Goal: Information Seeking & Learning: Find specific fact

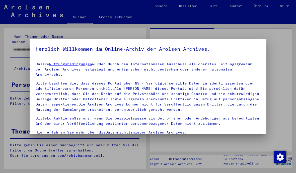
type input "********"
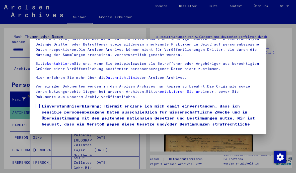
scroll to position [51, 0]
click at [75, 103] on span "Einverständniserklärung: Hiermit erkläre ich mich damit einverstanden, dass ich…" at bounding box center [151, 118] width 218 height 30
click at [62, 136] on button "Ich stimme zu" at bounding box center [55, 141] width 38 height 10
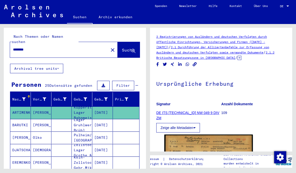
click at [109, 47] on mat-icon "close" at bounding box center [112, 50] width 6 height 6
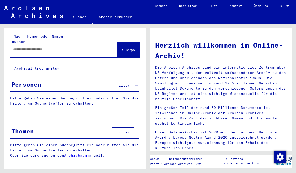
click at [90, 47] on input "text" at bounding box center [57, 49] width 89 height 5
type input "**********"
click at [130, 48] on span "Suche" at bounding box center [128, 50] width 13 height 5
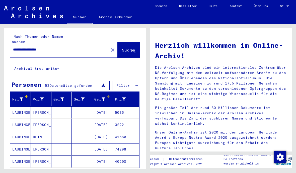
click at [105, 98] on icon at bounding box center [103, 100] width 4 height 4
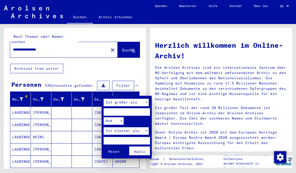
click at [146, 88] on div at bounding box center [148, 86] width 296 height 173
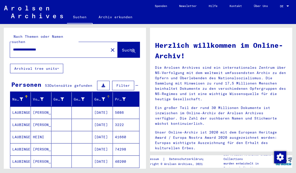
click at [96, 97] on div "Geburtsdatum" at bounding box center [99, 99] width 11 height 5
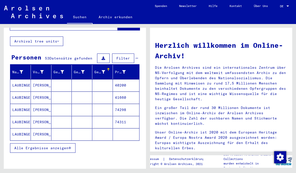
scroll to position [38, 0]
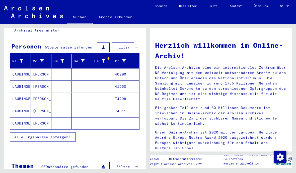
click at [67, 135] on span "Alle Ergebnisse anzeigen" at bounding box center [41, 137] width 54 height 5
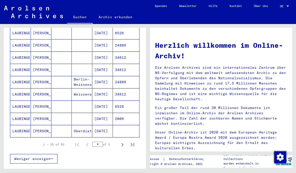
scroll to position [279, 0]
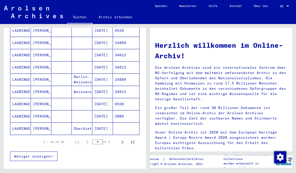
click at [122, 141] on icon "Next page" at bounding box center [122, 143] width 2 height 4
type input "*"
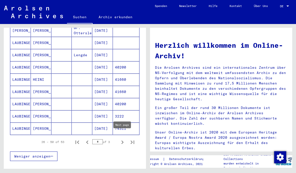
click at [104, 110] on mat-cell "[DATE]" at bounding box center [102, 116] width 21 height 12
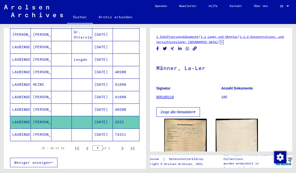
click at [178, 146] on img at bounding box center [185, 148] width 42 height 59
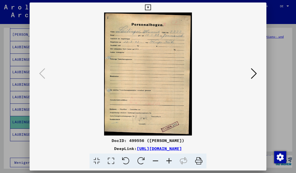
click at [254, 72] on icon at bounding box center [254, 74] width 6 height 12
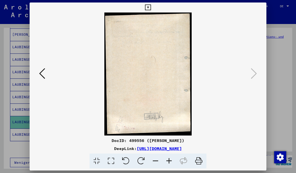
click at [46, 71] on button at bounding box center [42, 74] width 9 height 14
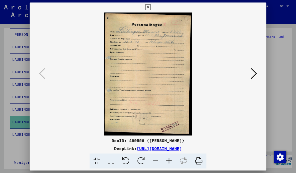
click at [151, 5] on icon at bounding box center [148, 8] width 6 height 6
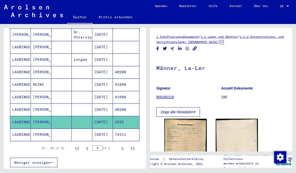
click at [114, 129] on mat-cell "74311" at bounding box center [126, 135] width 26 height 12
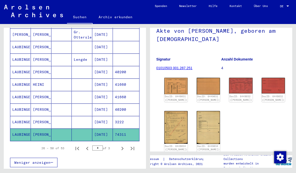
scroll to position [38, 0]
click at [173, 87] on img at bounding box center [175, 86] width 23 height 16
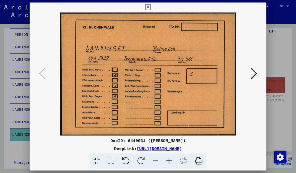
click at [257, 70] on button at bounding box center [253, 74] width 9 height 14
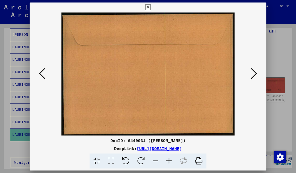
click at [248, 79] on img at bounding box center [148, 74] width 202 height 123
click at [255, 76] on icon at bounding box center [254, 74] width 6 height 12
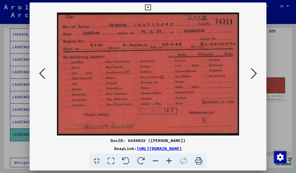
click at [250, 72] on button at bounding box center [253, 74] width 9 height 14
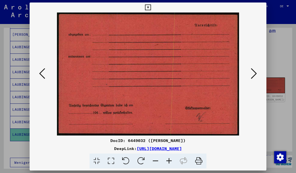
click at [253, 72] on icon at bounding box center [254, 74] width 6 height 12
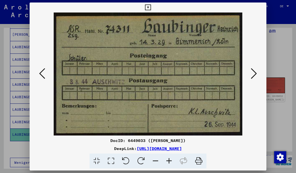
click at [248, 73] on img at bounding box center [148, 74] width 202 height 123
click at [253, 76] on icon at bounding box center [254, 74] width 6 height 12
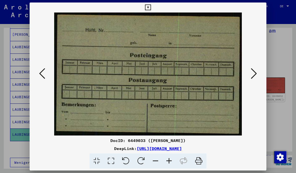
click at [253, 74] on icon at bounding box center [254, 74] width 6 height 12
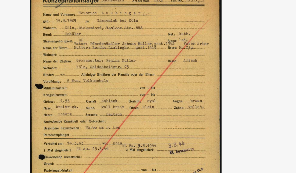
click at [106, 16] on img at bounding box center [148, 74] width 202 height 123
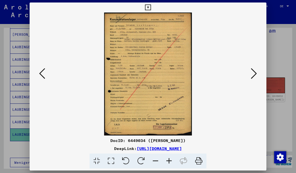
click at [262, 16] on div at bounding box center [148, 74] width 236 height 123
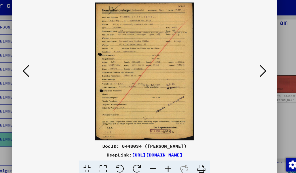
scroll to position [0, 0]
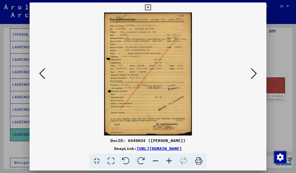
click at [250, 69] on button at bounding box center [253, 74] width 9 height 14
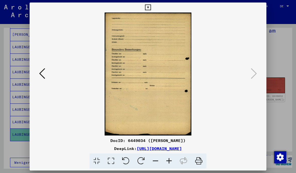
click at [151, 9] on icon at bounding box center [148, 8] width 6 height 6
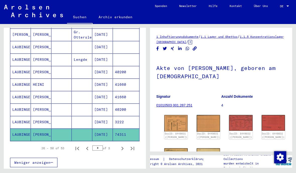
click at [186, 107] on link "01010503 001.287.251" at bounding box center [174, 105] width 36 height 4
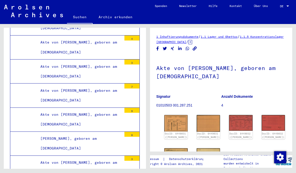
scroll to position [11211, 0]
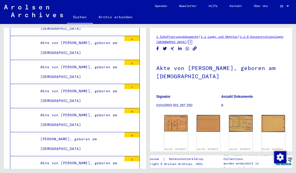
click at [168, 135] on div "DocID: 6449013 ([PERSON_NAME])" at bounding box center [175, 135] width 23 height 40
click at [168, 130] on div "DocID: 6449013 ([PERSON_NAME])" at bounding box center [175, 135] width 23 height 40
click at [172, 121] on img at bounding box center [175, 123] width 23 height 16
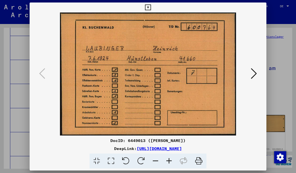
click at [255, 73] on icon at bounding box center [254, 74] width 6 height 12
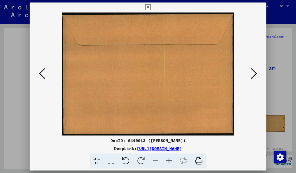
click at [252, 73] on icon at bounding box center [254, 74] width 6 height 12
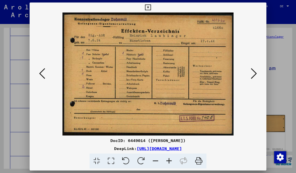
click at [246, 76] on img at bounding box center [148, 74] width 202 height 123
click at [248, 75] on img at bounding box center [148, 74] width 202 height 123
click at [250, 74] on button at bounding box center [253, 74] width 9 height 14
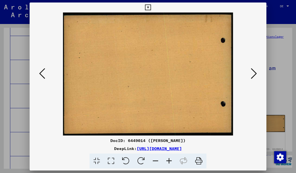
click at [253, 73] on icon at bounding box center [254, 74] width 6 height 12
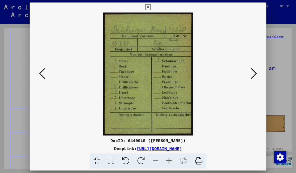
click at [253, 73] on icon at bounding box center [254, 74] width 6 height 12
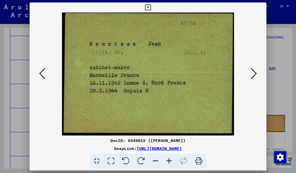
click at [255, 73] on icon at bounding box center [254, 74] width 6 height 12
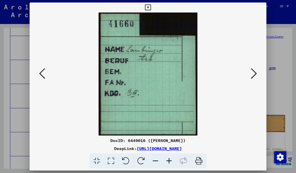
click at [254, 71] on icon at bounding box center [254, 74] width 6 height 12
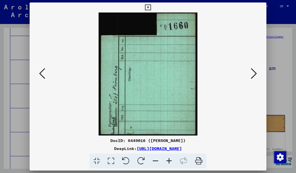
click at [256, 71] on icon at bounding box center [254, 74] width 6 height 12
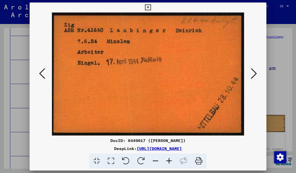
click at [257, 73] on button at bounding box center [253, 74] width 9 height 14
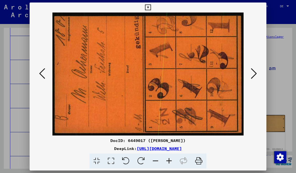
click at [254, 73] on icon at bounding box center [254, 74] width 6 height 12
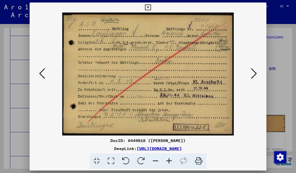
click at [250, 74] on button at bounding box center [253, 74] width 9 height 14
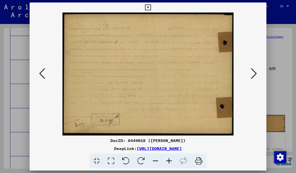
click at [253, 71] on icon at bounding box center [254, 74] width 6 height 12
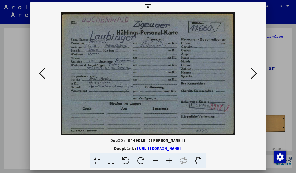
click at [151, 7] on icon at bounding box center [148, 8] width 6 height 6
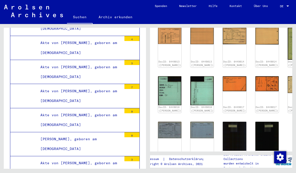
scroll to position [88, 6]
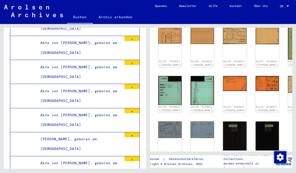
click at [288, 106] on link "DocID: 6449018 ([PERSON_NAME])" at bounding box center [299, 109] width 23 height 6
click at [288, 78] on img at bounding box center [299, 84] width 23 height 17
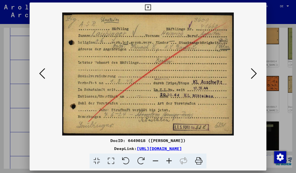
click at [257, 75] on button at bounding box center [253, 74] width 9 height 14
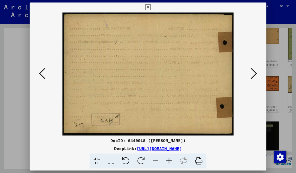
click at [257, 75] on button at bounding box center [253, 74] width 9 height 14
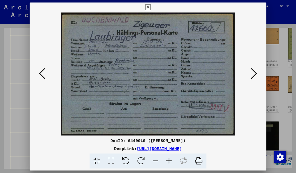
click at [256, 75] on icon at bounding box center [254, 74] width 6 height 12
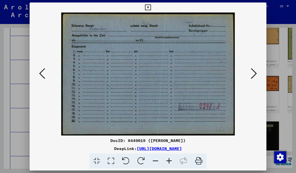
click at [254, 75] on icon at bounding box center [254, 74] width 6 height 12
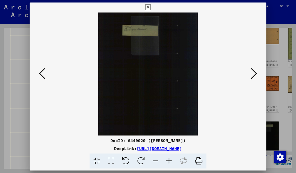
click at [255, 76] on icon at bounding box center [254, 74] width 6 height 12
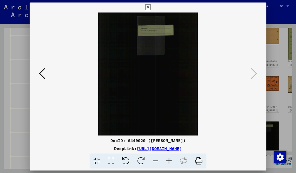
click at [151, 9] on icon at bounding box center [148, 8] width 6 height 6
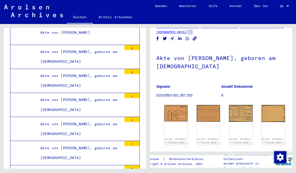
scroll to position [10, 0]
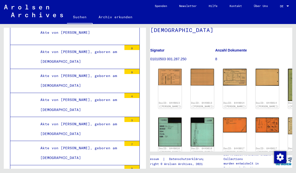
scroll to position [47, 6]
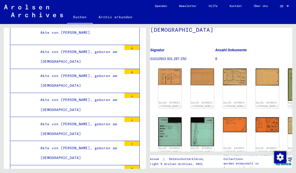
click at [166, 73] on img at bounding box center [169, 77] width 23 height 16
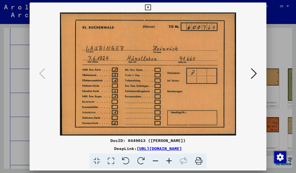
click at [254, 75] on icon at bounding box center [254, 74] width 6 height 12
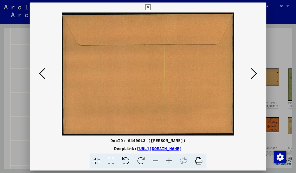
click at [255, 75] on icon at bounding box center [254, 74] width 6 height 12
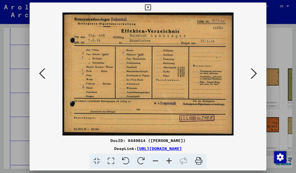
click at [253, 73] on icon at bounding box center [254, 74] width 6 height 12
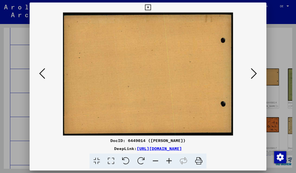
click at [253, 73] on icon at bounding box center [254, 74] width 6 height 12
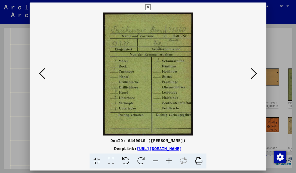
click at [253, 74] on icon at bounding box center [254, 74] width 6 height 12
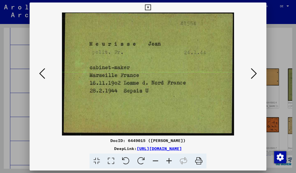
click at [253, 74] on icon at bounding box center [254, 74] width 6 height 12
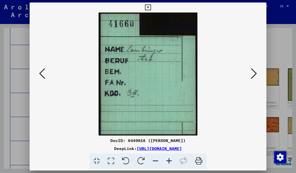
click at [254, 73] on icon at bounding box center [254, 74] width 6 height 12
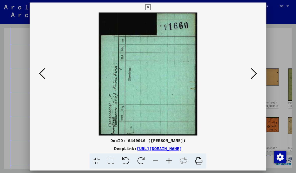
click at [255, 74] on icon at bounding box center [254, 74] width 6 height 12
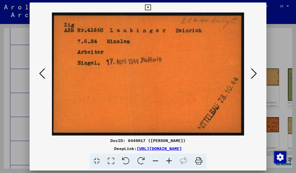
click at [256, 73] on icon at bounding box center [254, 74] width 6 height 12
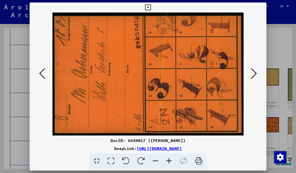
click at [255, 73] on icon at bounding box center [254, 74] width 6 height 12
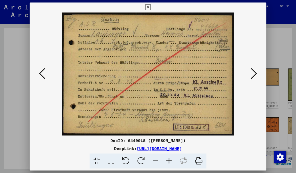
click at [252, 75] on icon at bounding box center [254, 74] width 6 height 12
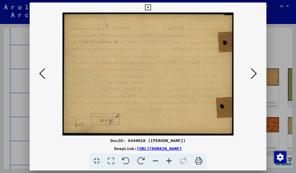
click at [253, 75] on icon at bounding box center [254, 74] width 6 height 12
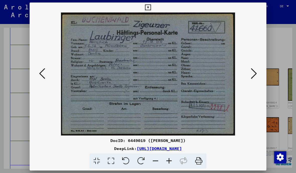
click at [253, 74] on icon at bounding box center [254, 74] width 6 height 12
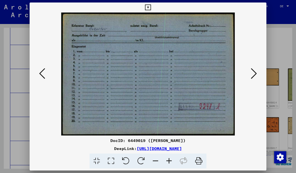
click at [252, 78] on icon at bounding box center [254, 74] width 6 height 12
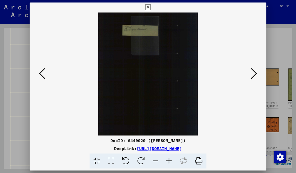
click at [253, 77] on icon at bounding box center [254, 74] width 6 height 12
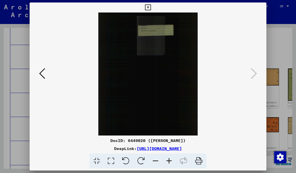
click at [151, 8] on icon at bounding box center [148, 8] width 6 height 6
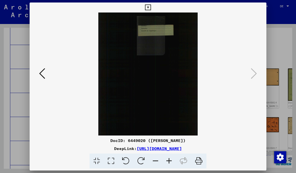
click at [46, 78] on button at bounding box center [42, 74] width 9 height 14
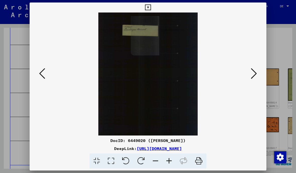
click at [152, 11] on button at bounding box center [147, 8] width 9 height 10
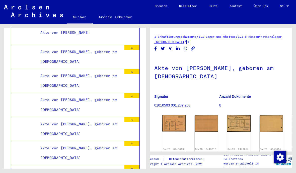
scroll to position [0, 2]
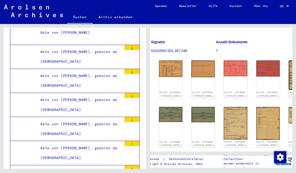
scroll to position [52, 5]
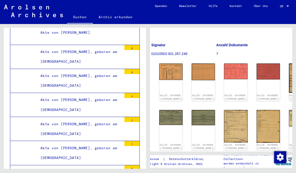
click at [165, 68] on img at bounding box center [170, 72] width 23 height 16
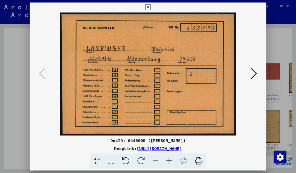
click at [254, 70] on icon at bounding box center [254, 74] width 6 height 12
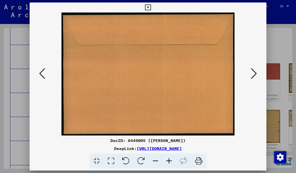
click at [255, 74] on icon at bounding box center [254, 74] width 6 height 12
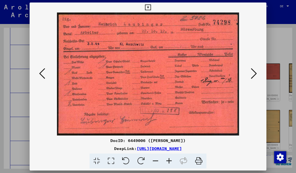
click at [254, 75] on icon at bounding box center [254, 74] width 6 height 12
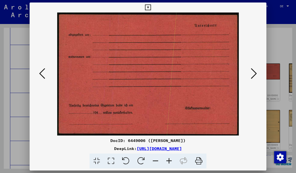
click at [254, 75] on icon at bounding box center [254, 74] width 6 height 12
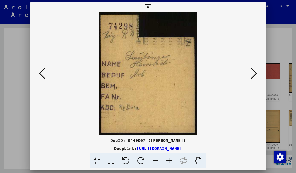
click at [254, 77] on icon at bounding box center [254, 74] width 6 height 12
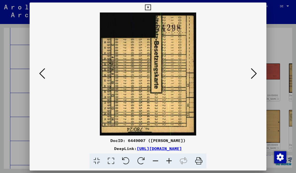
click at [255, 77] on icon at bounding box center [254, 74] width 6 height 12
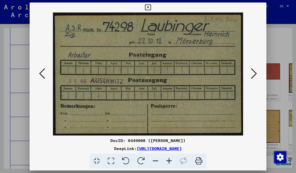
click at [255, 77] on icon at bounding box center [254, 74] width 6 height 12
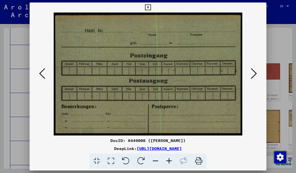
click at [256, 75] on icon at bounding box center [254, 74] width 6 height 12
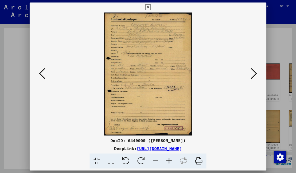
click at [251, 75] on icon at bounding box center [254, 74] width 6 height 12
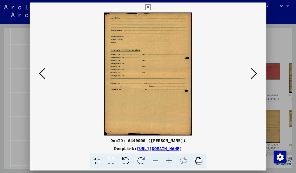
click at [255, 70] on icon at bounding box center [254, 74] width 6 height 12
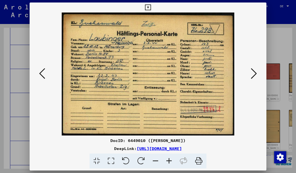
click at [256, 70] on icon at bounding box center [254, 74] width 6 height 12
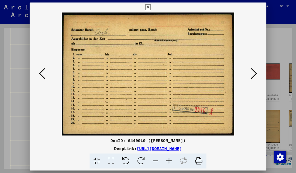
click at [255, 72] on icon at bounding box center [254, 74] width 6 height 12
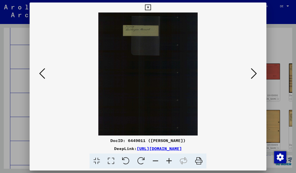
click at [254, 73] on icon at bounding box center [254, 74] width 6 height 12
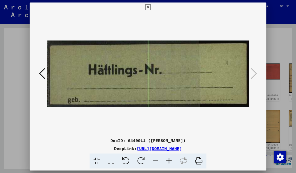
click at [151, 7] on icon at bounding box center [148, 8] width 6 height 6
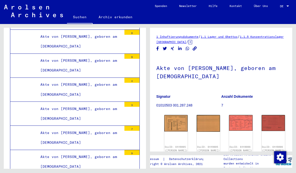
scroll to position [11172, 0]
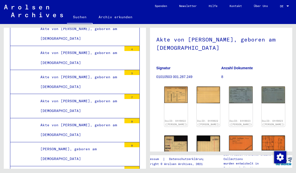
scroll to position [29, 0]
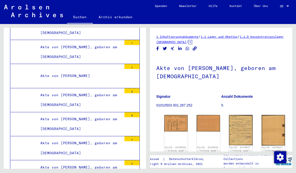
scroll to position [11111, 0]
